Goal: Task Accomplishment & Management: Manage account settings

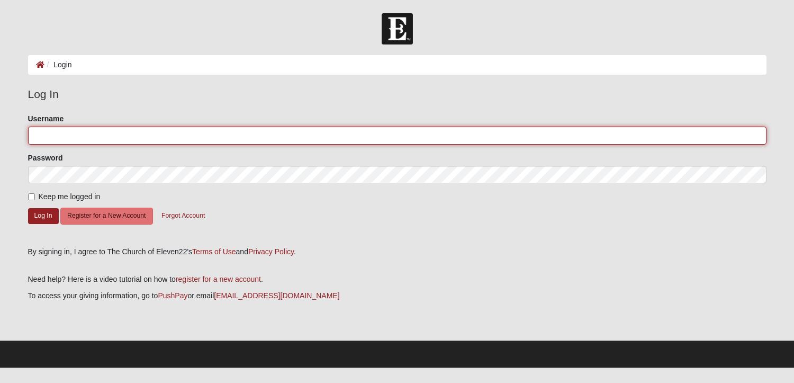
click at [76, 139] on input "Username" at bounding box center [397, 135] width 738 height 18
type input "[EMAIL_ADDRESS][DOMAIN_NAME]"
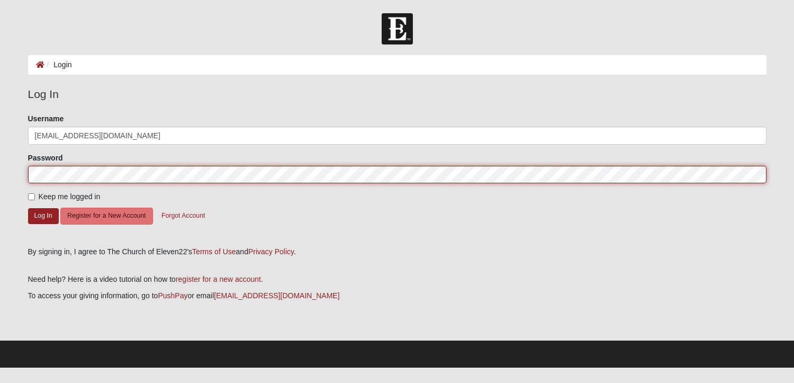
click at [28, 208] on button "Log In" at bounding box center [43, 215] width 31 height 15
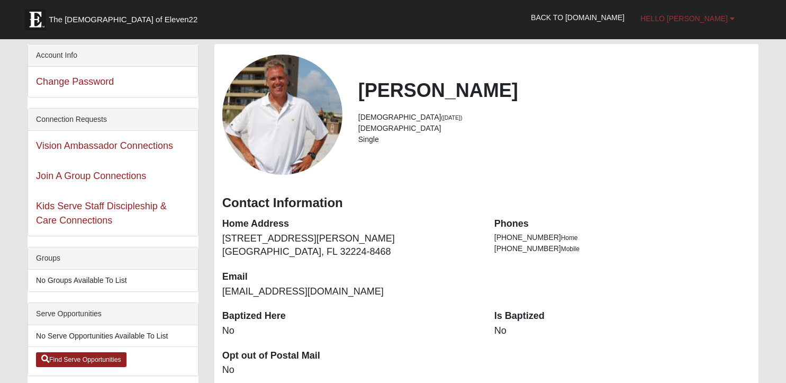
click at [732, 21] on b at bounding box center [732, 18] width 5 height 7
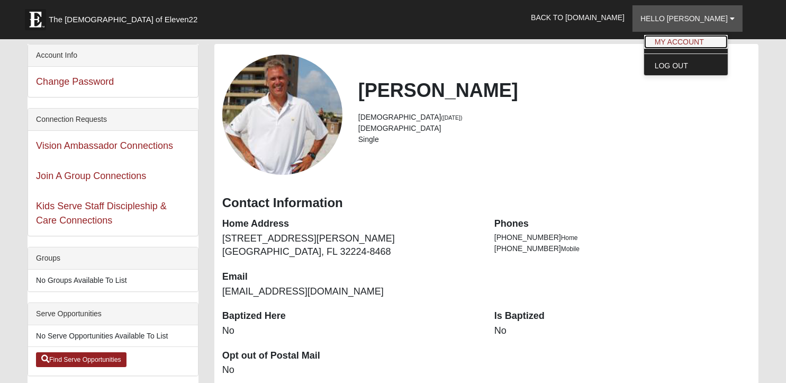
click at [712, 43] on link "My Account" at bounding box center [686, 42] width 84 height 14
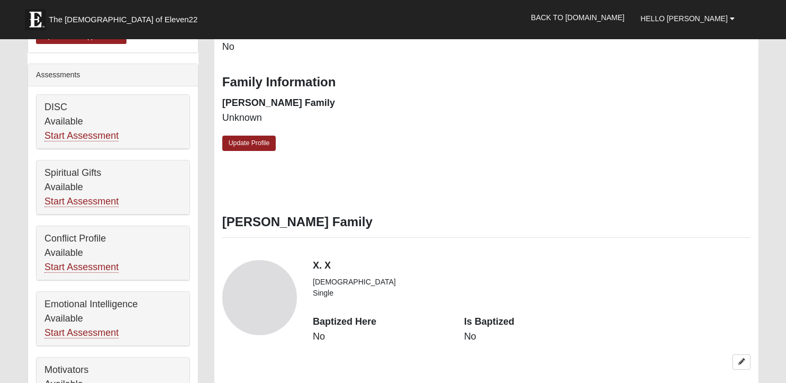
scroll to position [317, 0]
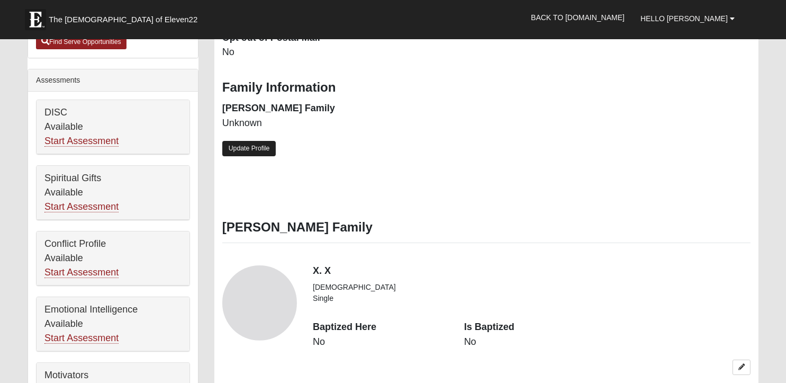
click at [255, 148] on link "Update Profile" at bounding box center [249, 148] width 54 height 15
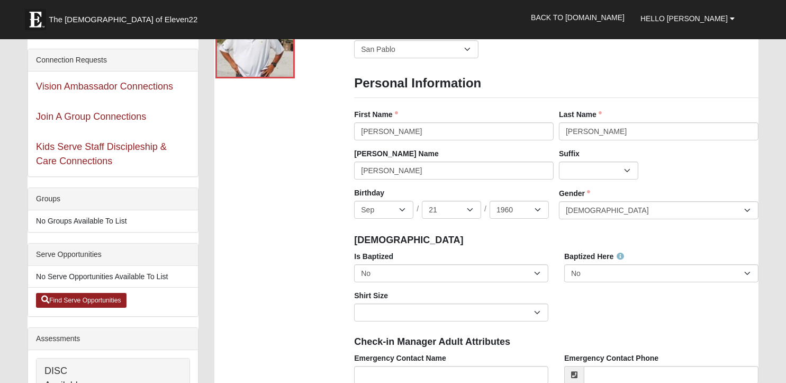
scroll to position [53, 0]
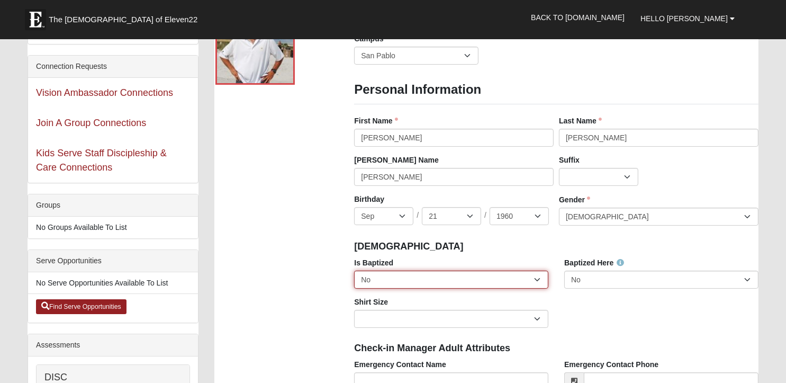
click at [534, 276] on select "No Yes" at bounding box center [451, 279] width 194 height 18
select select "True"
click at [354, 270] on select "No Yes" at bounding box center [451, 279] width 194 height 18
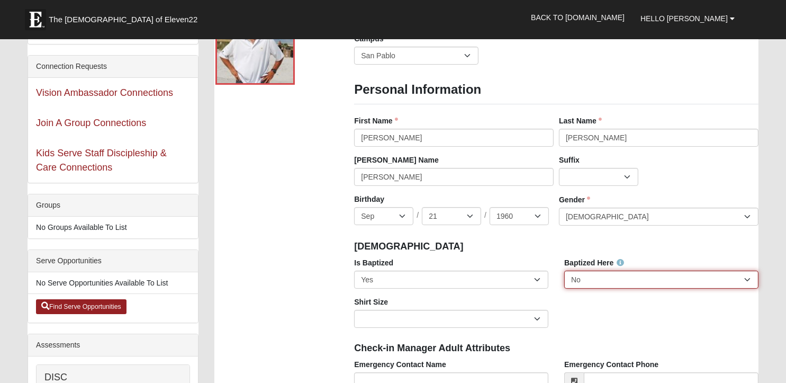
click at [744, 278] on select "No Yes" at bounding box center [661, 279] width 194 height 18
select select "True"
click at [564, 270] on select "No Yes" at bounding box center [661, 279] width 194 height 18
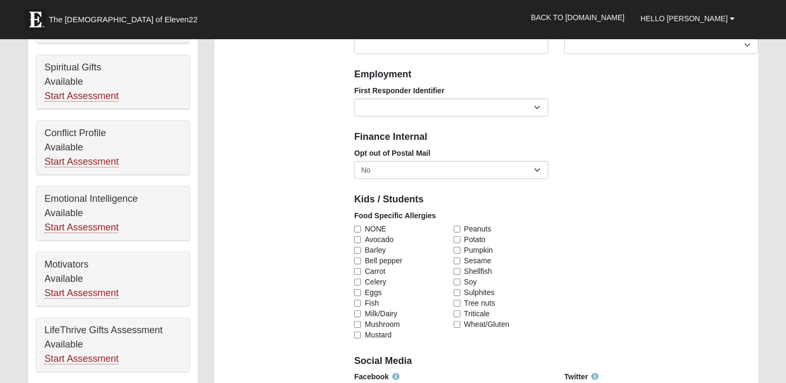
scroll to position [423, 0]
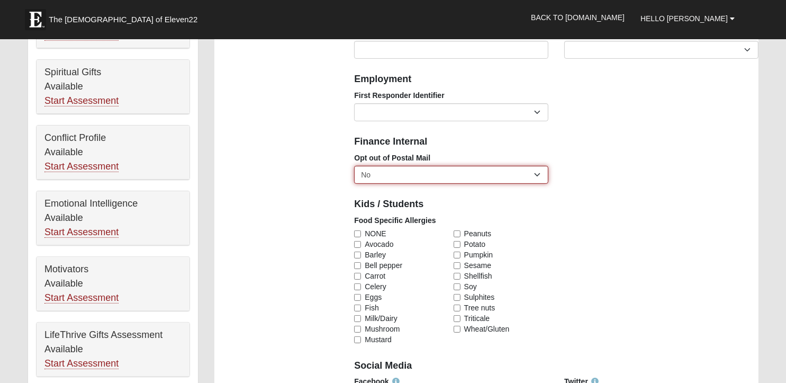
click at [538, 177] on select "No Yes" at bounding box center [451, 175] width 194 height 18
click at [583, 182] on div "Opt out of Postal Mail No Yes" at bounding box center [556, 171] width 420 height 39
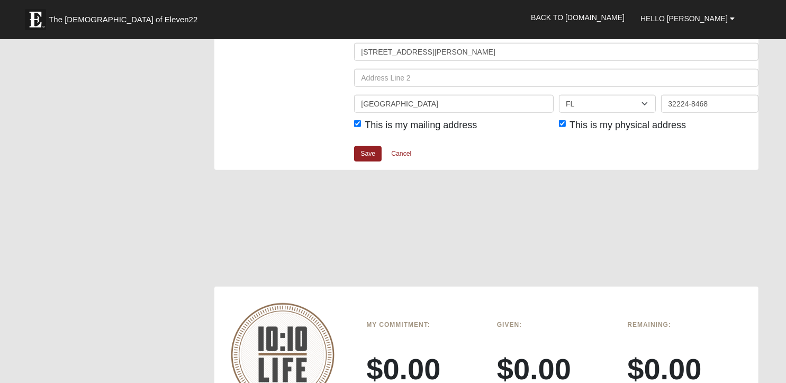
scroll to position [1376, 0]
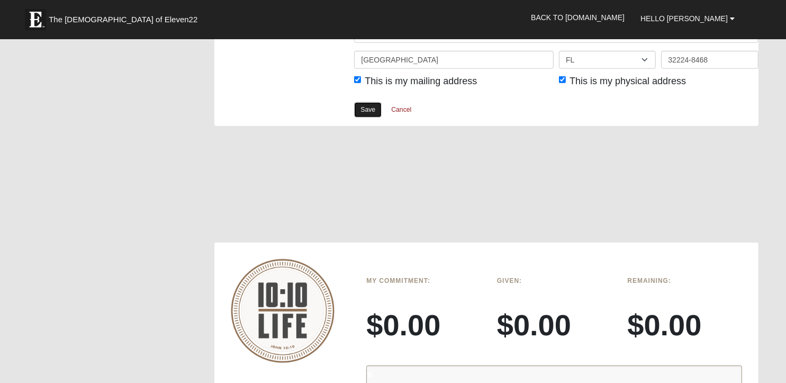
click at [365, 105] on link "Save" at bounding box center [368, 109] width 28 height 15
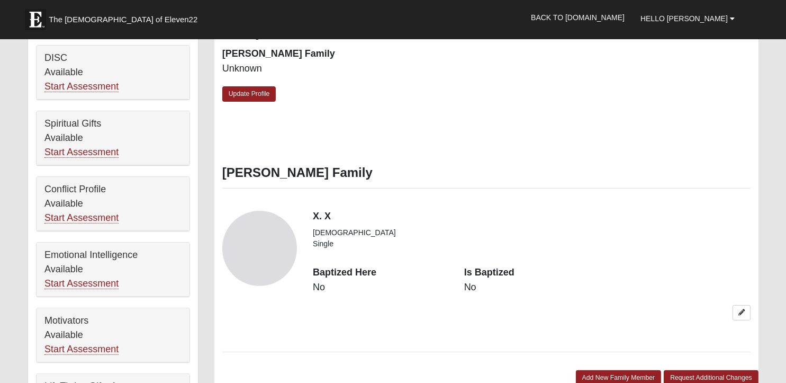
scroll to position [370, 0]
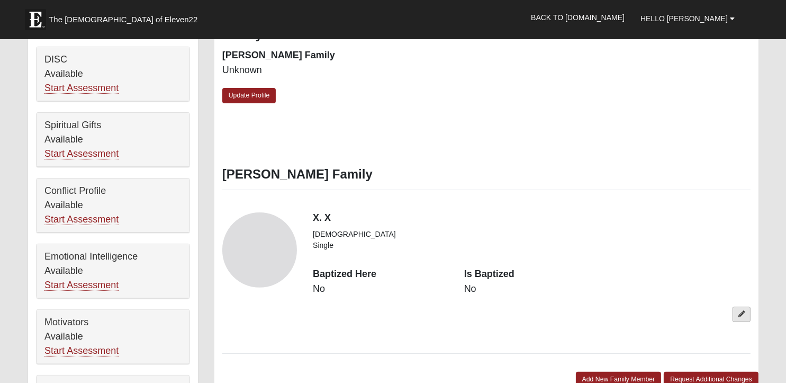
click at [743, 315] on icon at bounding box center [741, 314] width 6 height 6
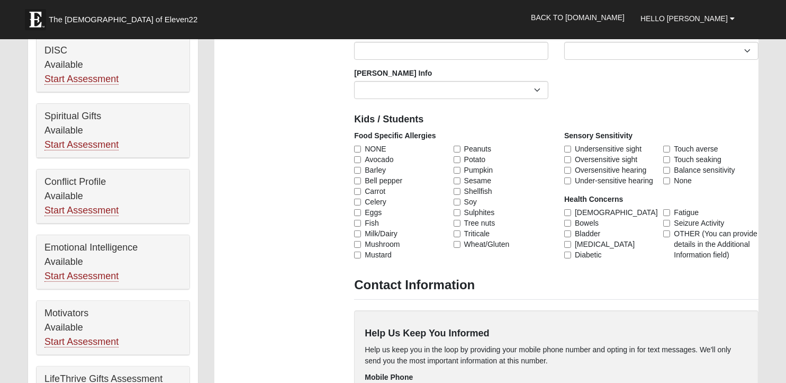
scroll to position [265, 0]
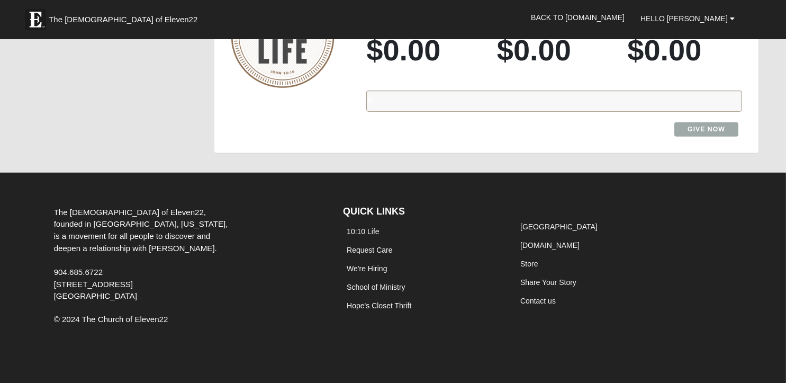
scroll to position [918, 0]
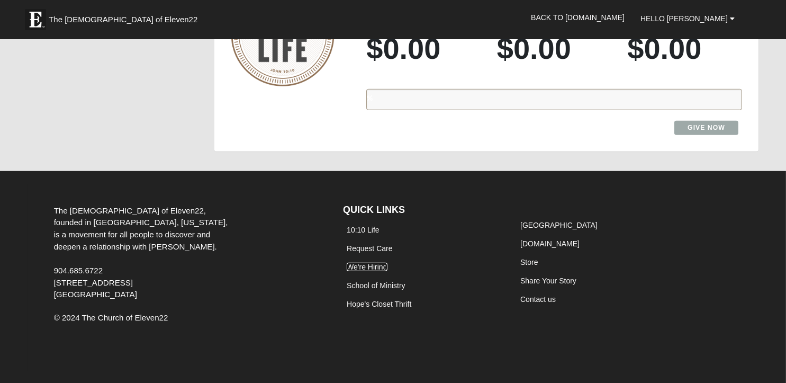
click at [360, 262] on link "We're Hiring" at bounding box center [367, 266] width 40 height 8
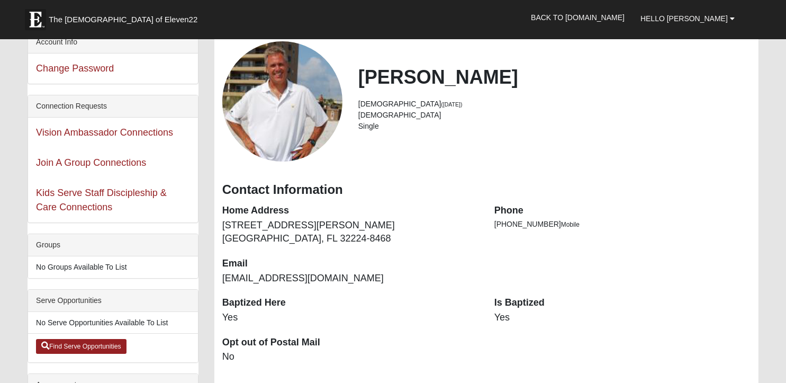
scroll to position [0, 0]
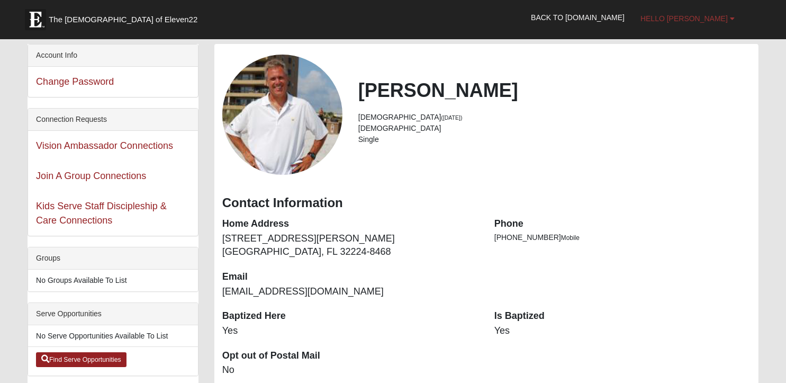
click at [708, 15] on span "Hello [PERSON_NAME]" at bounding box center [683, 18] width 87 height 8
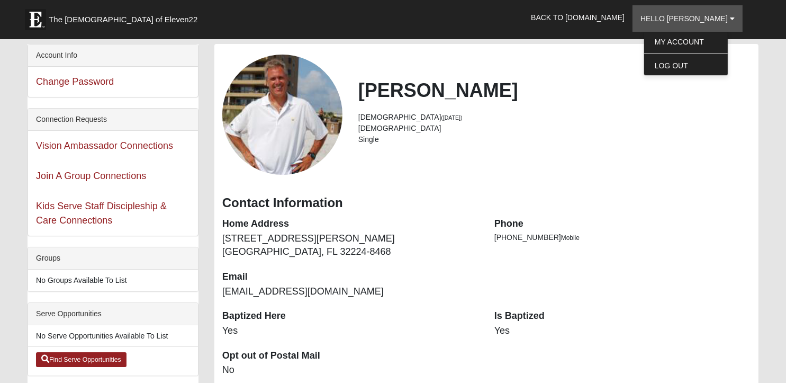
click at [573, 96] on h2 "[PERSON_NAME]" at bounding box center [554, 90] width 392 height 23
